Goal: Transaction & Acquisition: Purchase product/service

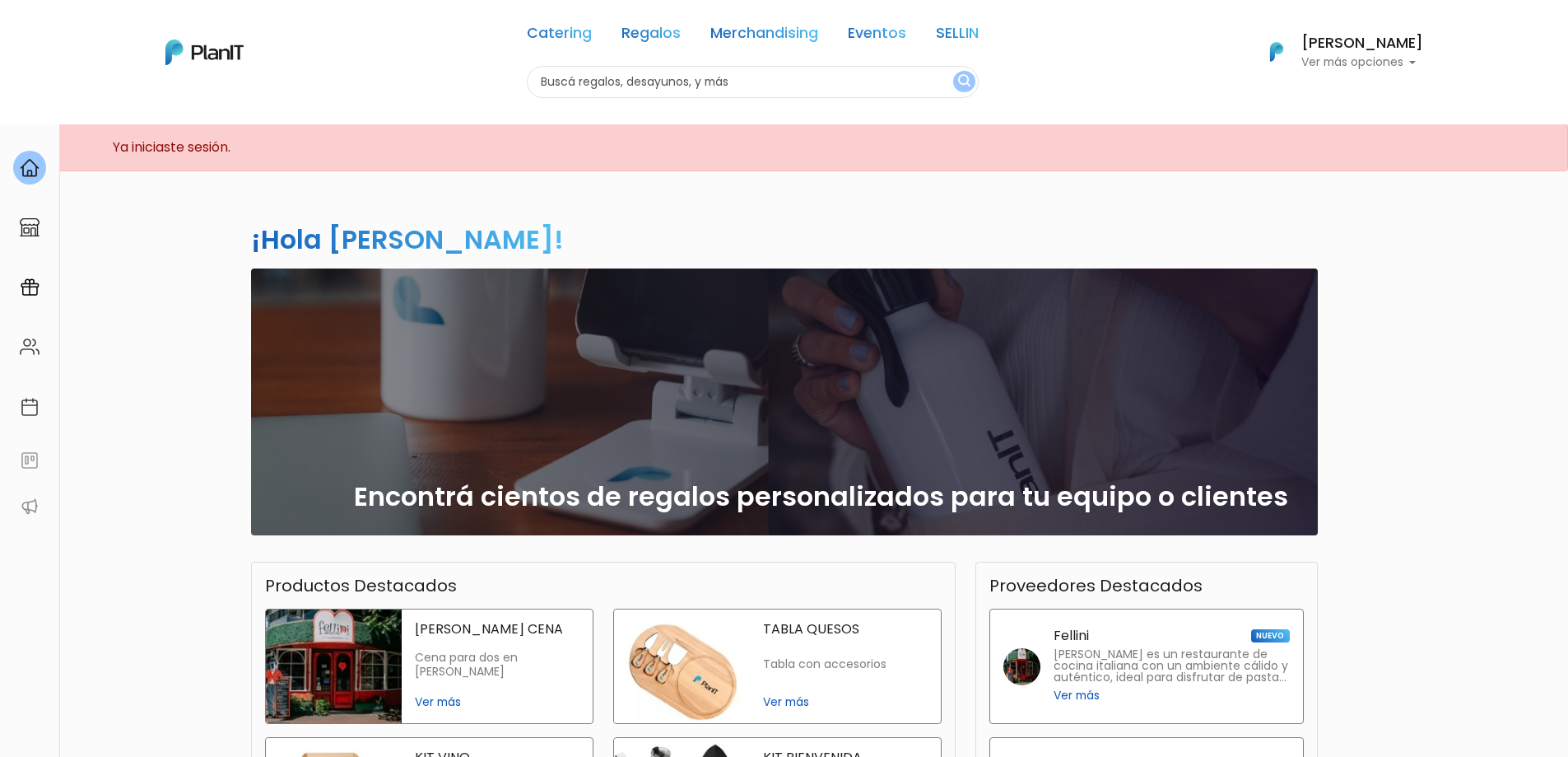
click at [608, 86] on input "text" at bounding box center [752, 81] width 451 height 32
type input "LAPTOP"
click at [953, 71] on button "submit" at bounding box center [964, 81] width 22 height 21
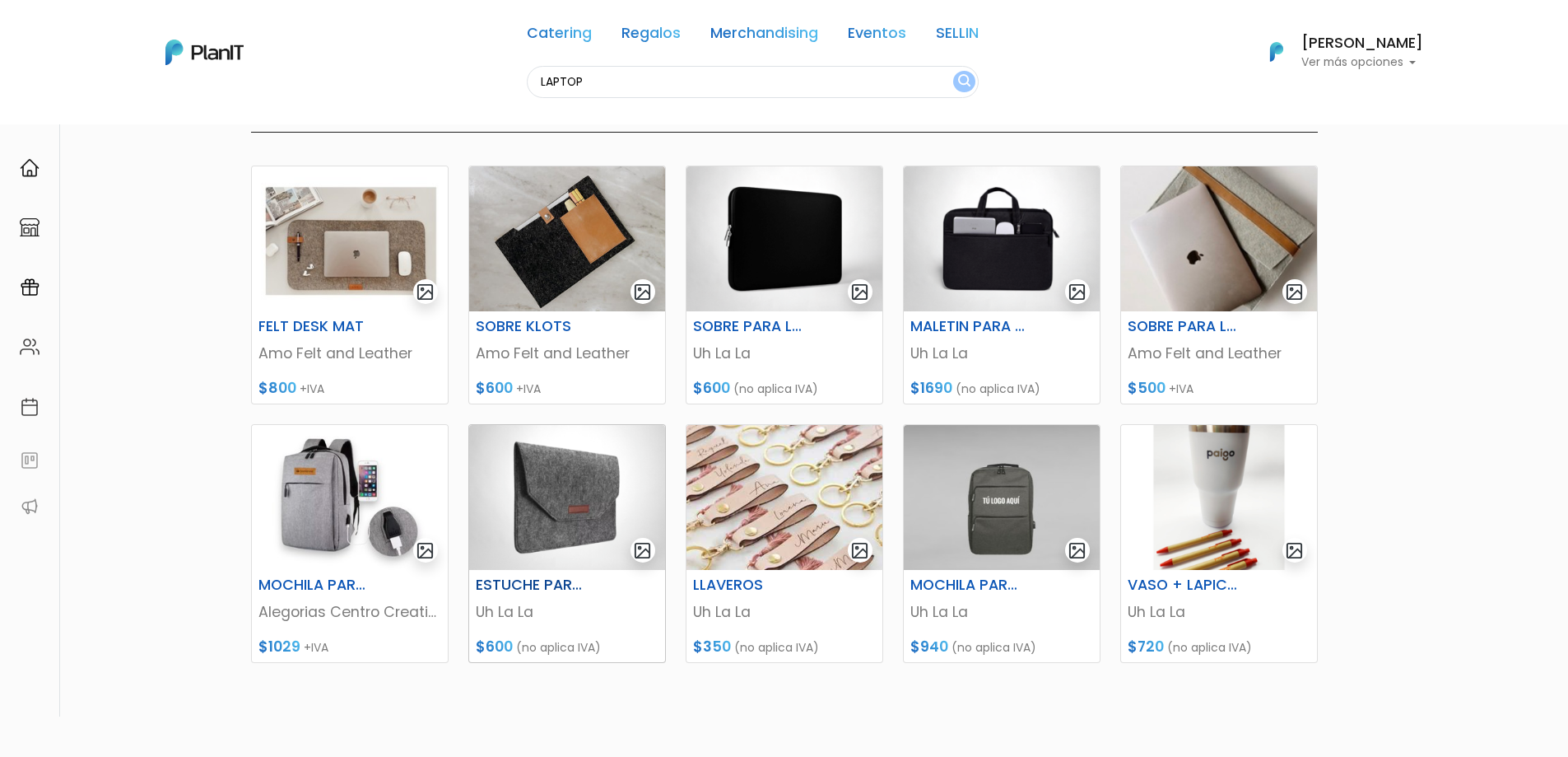
click at [549, 492] on img at bounding box center [567, 497] width 196 height 145
click at [1158, 261] on img at bounding box center [1219, 239] width 196 height 145
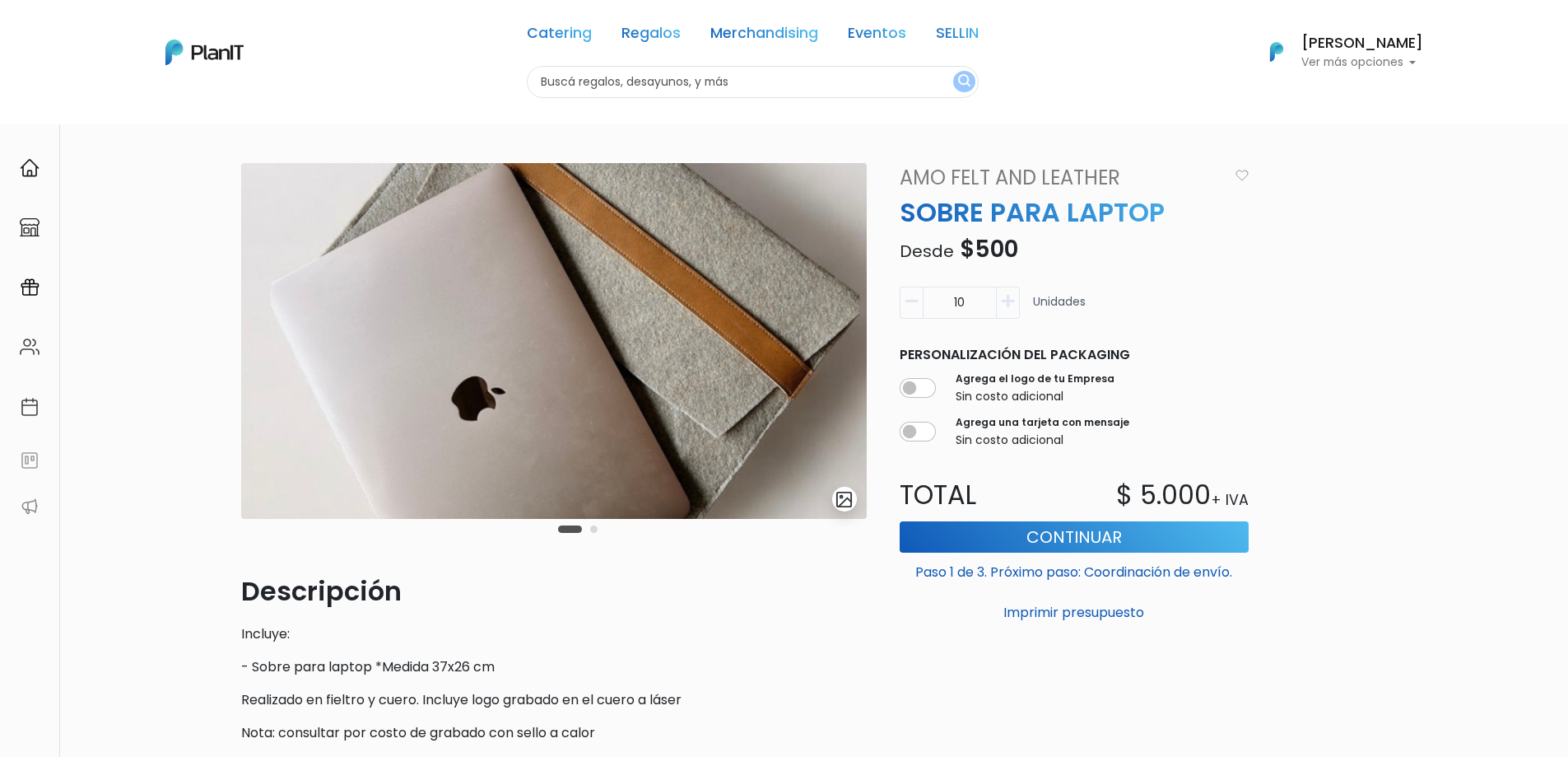
click at [675, 361] on img at bounding box center [554, 341] width 625 height 355
click at [593, 528] on button "Carousel Page 2" at bounding box center [594, 529] width 7 height 7
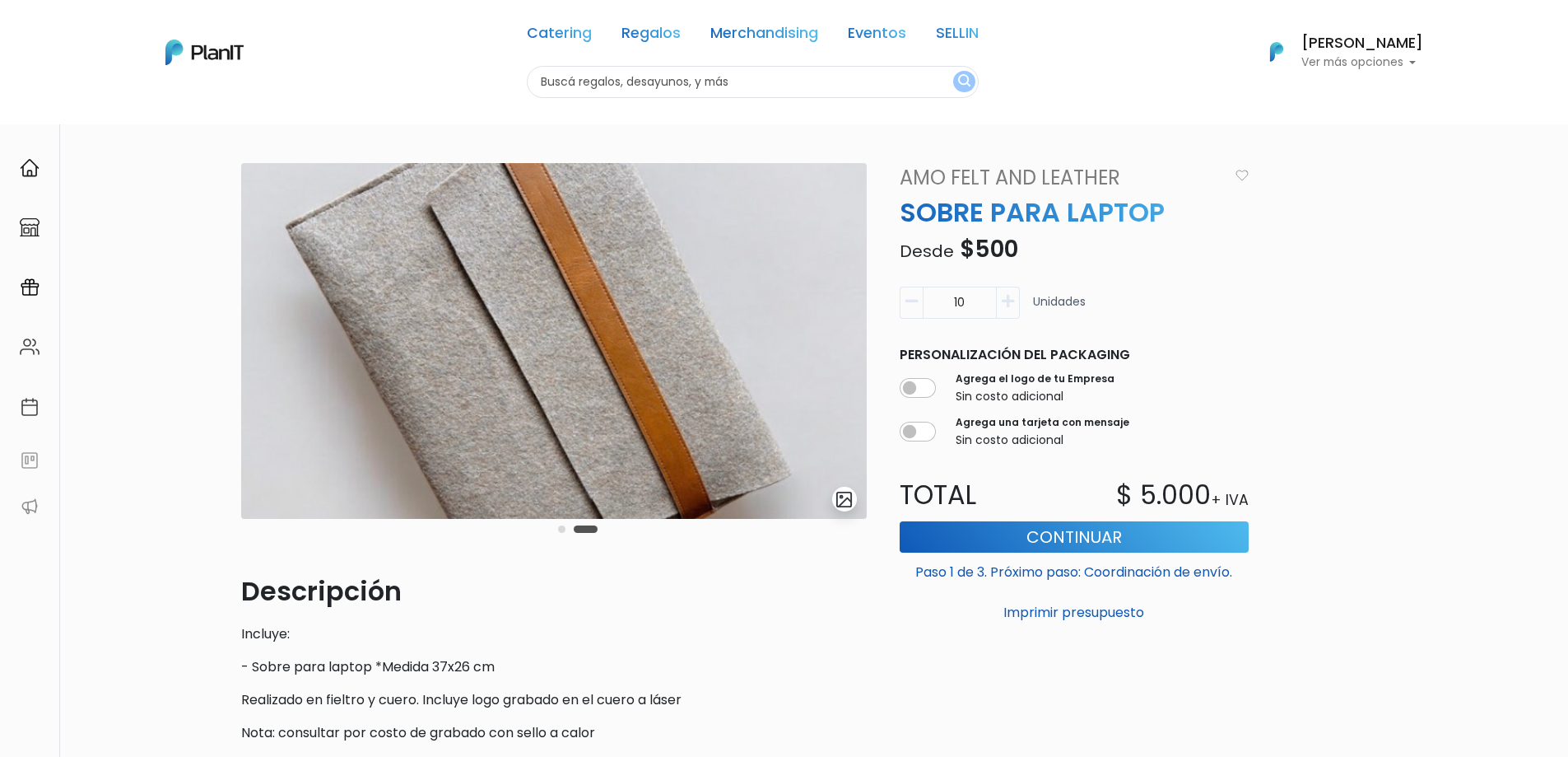
click at [592, 527] on button "Carousel Page 2 (Current Slide)" at bounding box center [586, 529] width 24 height 7
click at [559, 529] on button "Carousel Page 1" at bounding box center [562, 529] width 7 height 7
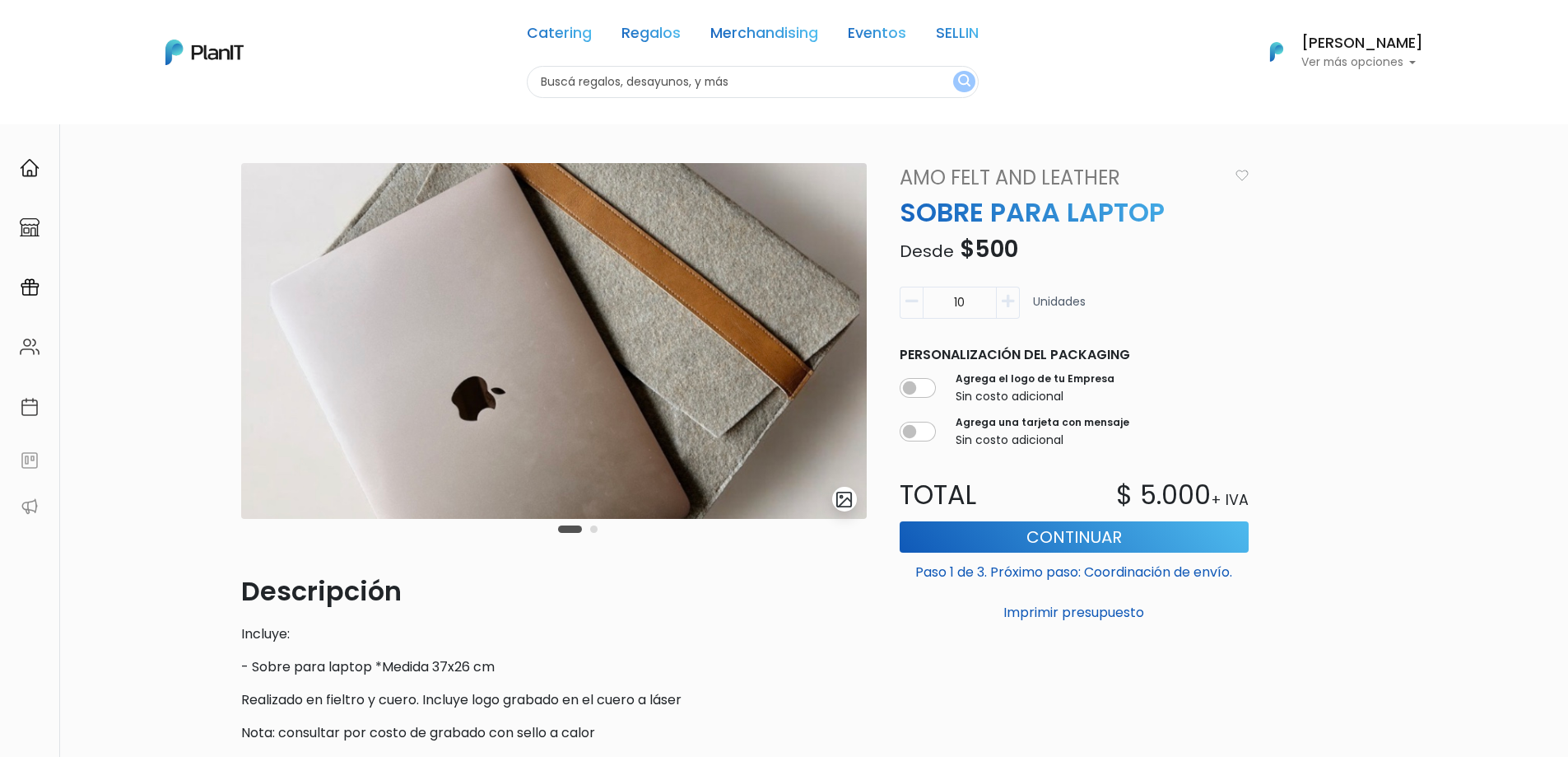
click at [593, 530] on button "Carousel Page 2" at bounding box center [594, 529] width 7 height 7
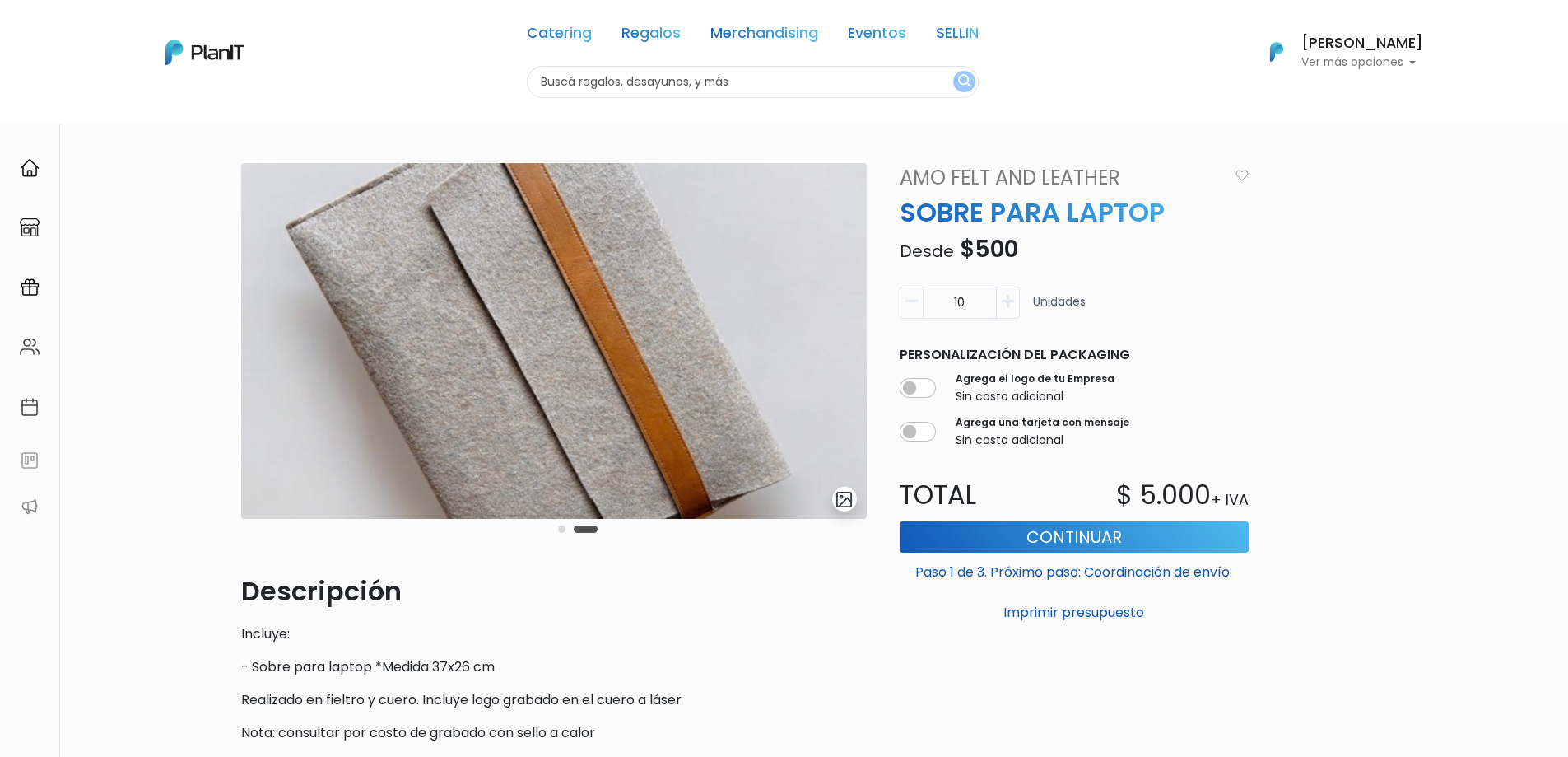
click at [843, 500] on img "submit" at bounding box center [844, 499] width 19 height 19
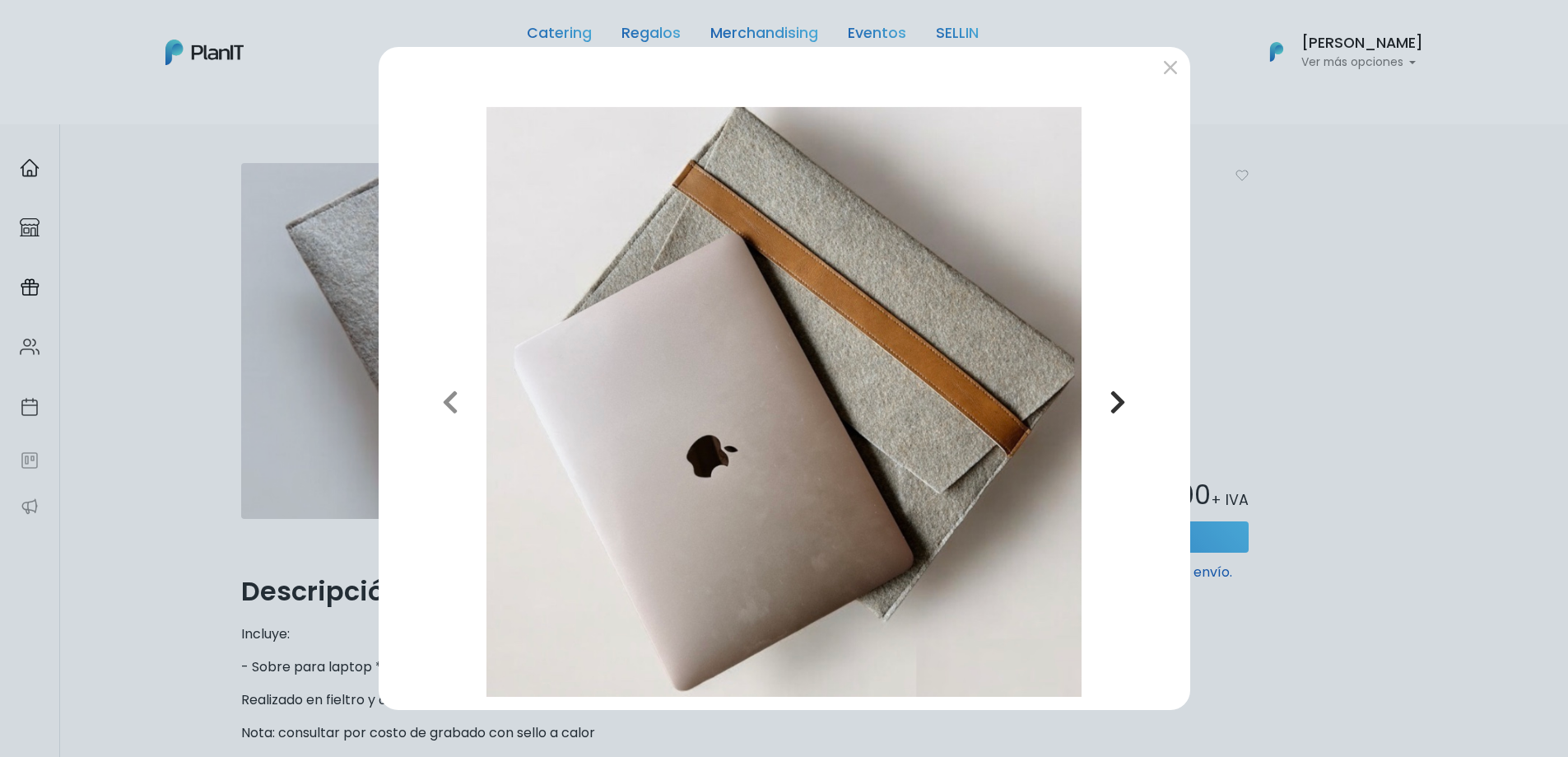
click at [1113, 402] on icon "button" at bounding box center [1117, 402] width 17 height 26
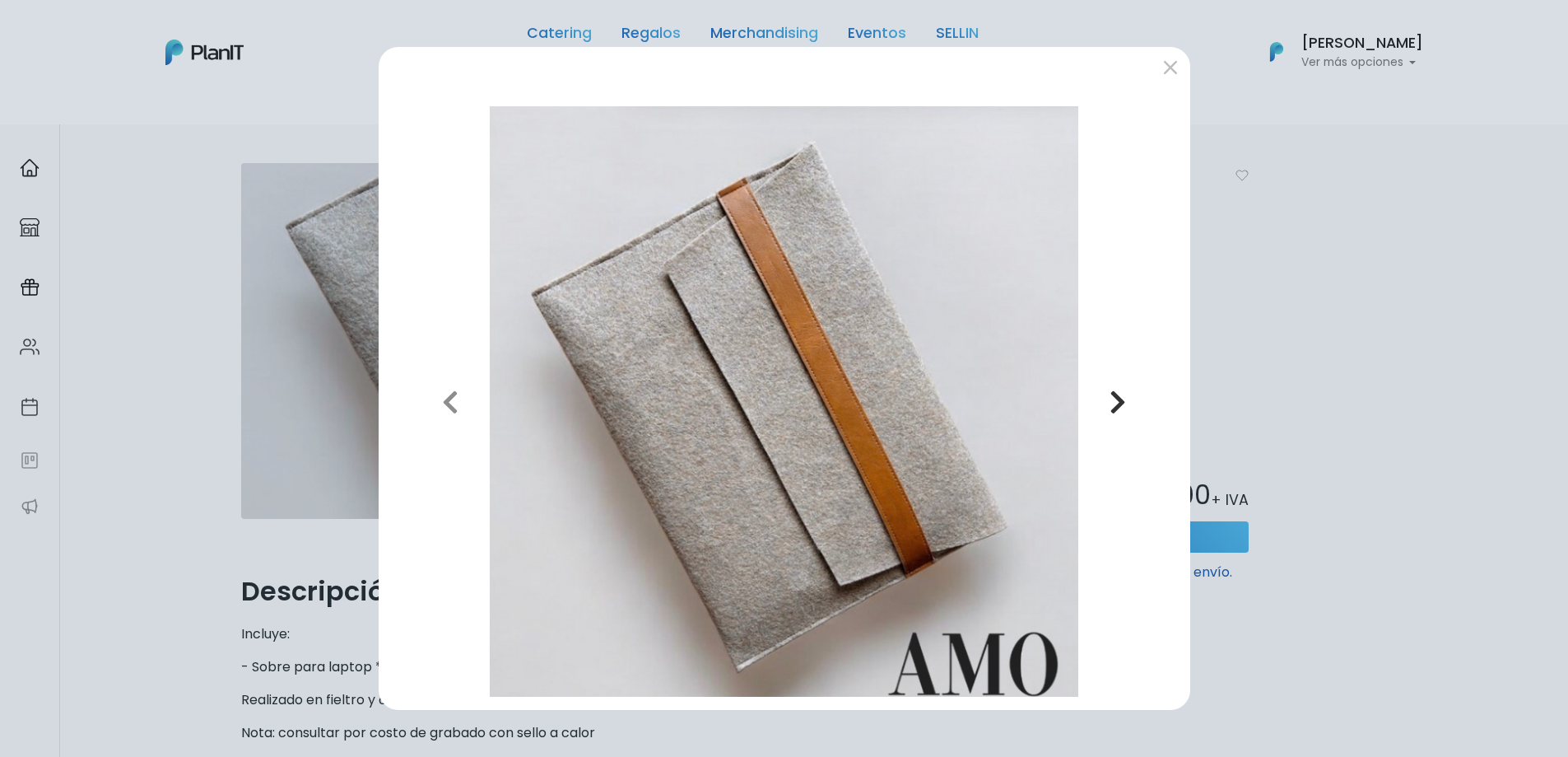
click at [1113, 402] on icon "button" at bounding box center [1117, 402] width 17 height 26
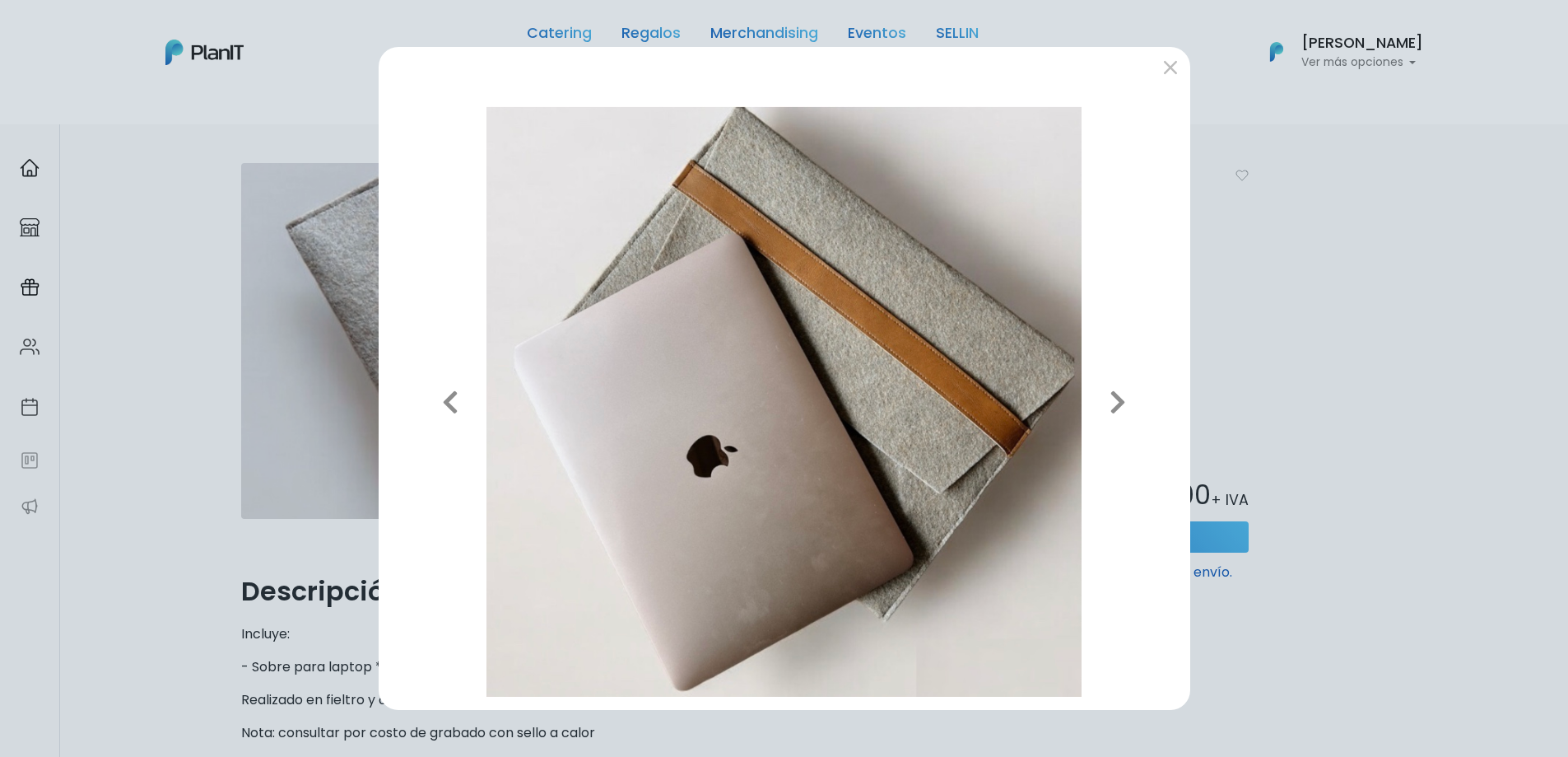
click at [1414, 407] on div "Previous Next" at bounding box center [784, 378] width 1568 height 757
click at [1165, 72] on button "submit" at bounding box center [1170, 68] width 26 height 26
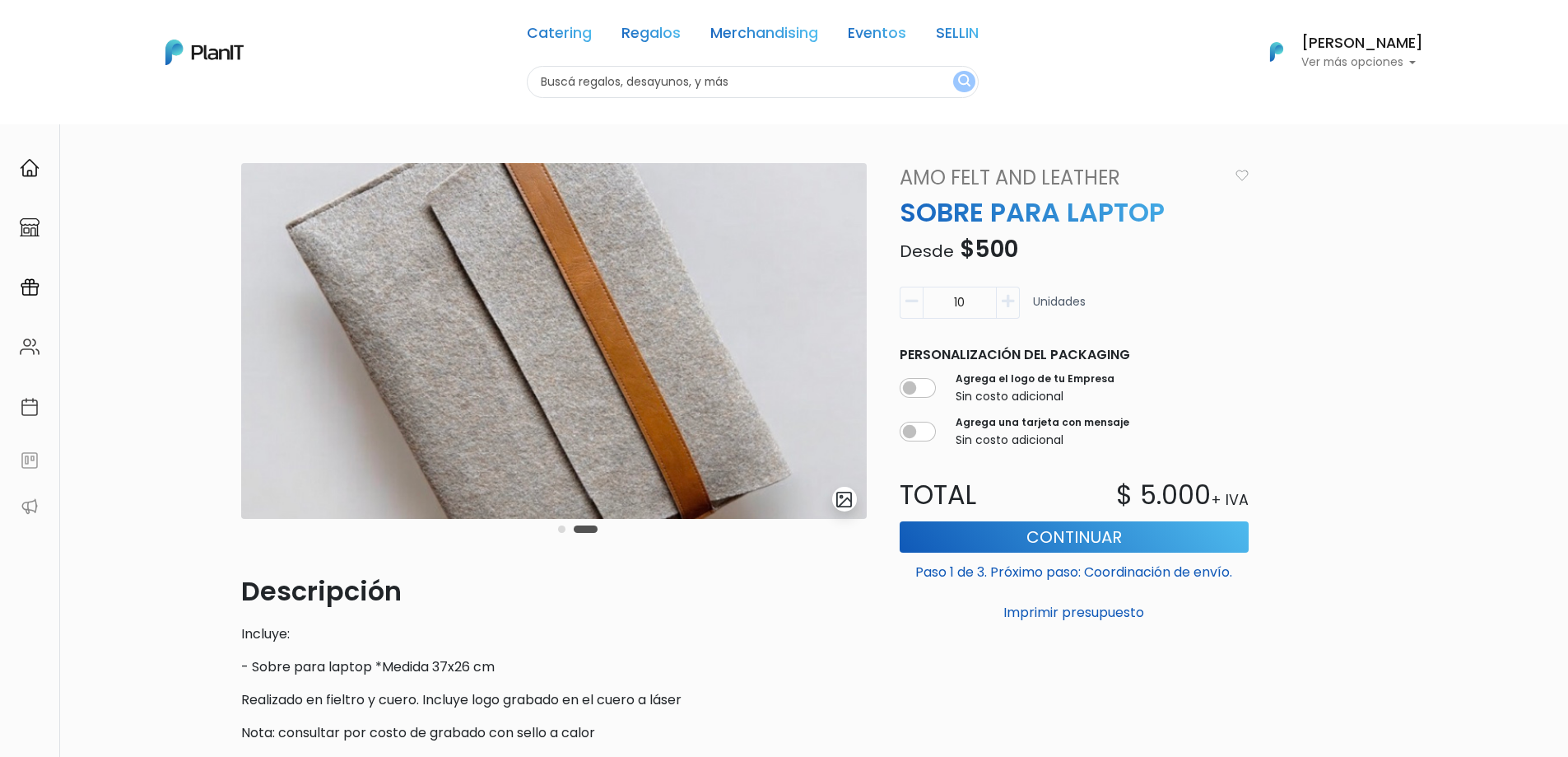
drag, startPoint x: 980, startPoint y: 306, endPoint x: 898, endPoint y: 283, distance: 85.2
click at [899, 285] on form "10 Unidades Personalización del packaging Agrega el logo de tu Empresa Sin cost…" at bounding box center [1074, 453] width 369 height 347
type input "90"
click at [1265, 331] on div "slide 4 of 2 Descripción Incluye: - Sobre para laptop *Medida 37x26 cm Realizad…" at bounding box center [784, 512] width 1106 height 698
click at [1032, 534] on button "Continuar" at bounding box center [1073, 537] width 349 height 31
